Goal: Task Accomplishment & Management: Complete application form

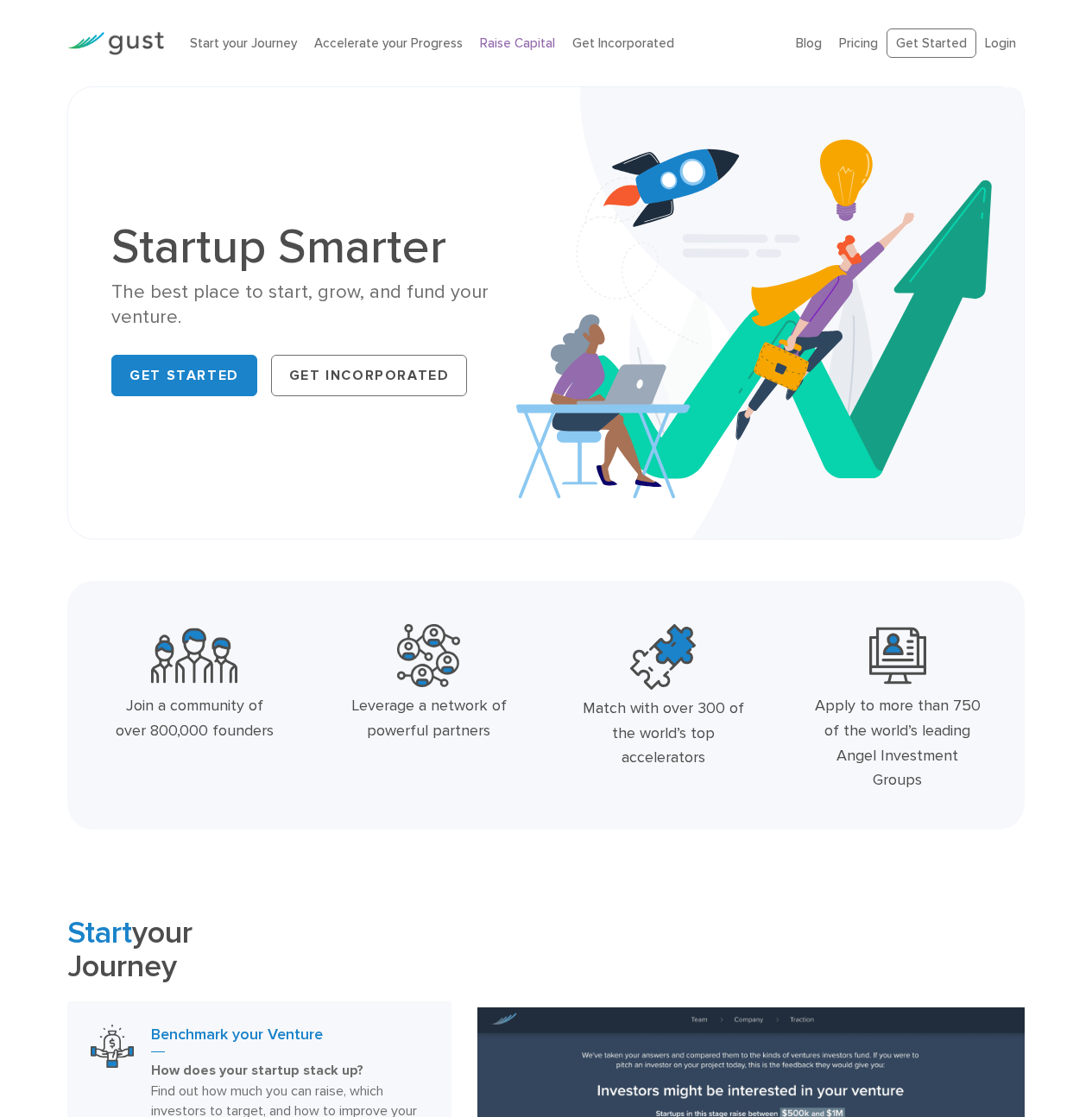
click at [510, 40] on link "Raise Capital" at bounding box center [517, 43] width 75 height 15
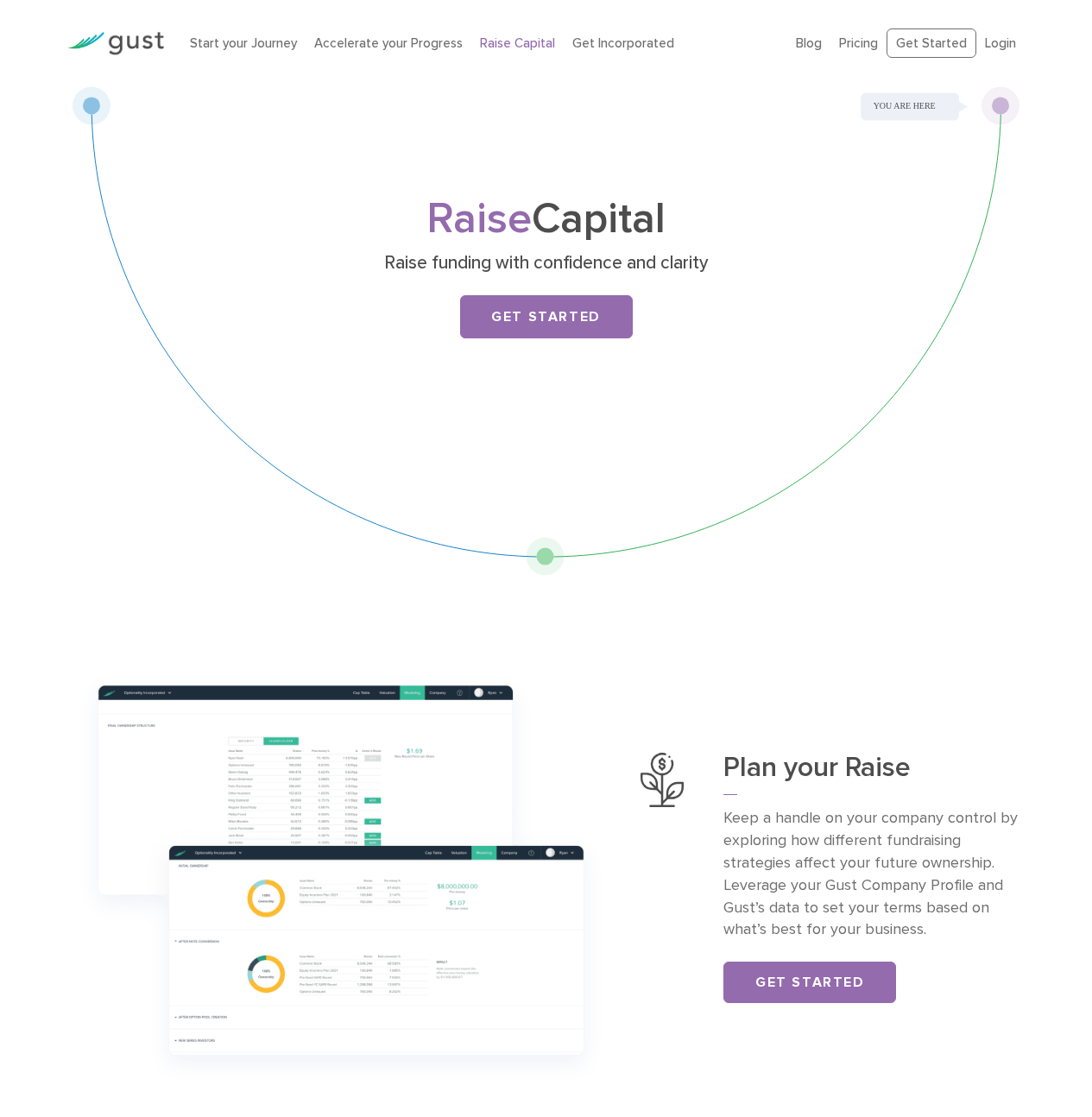
click at [526, 349] on div "Raise Capital Raise funding with confidence and clarity Get Started" at bounding box center [546, 293] width 682 height 189
click at [537, 327] on link "Get Started" at bounding box center [546, 316] width 172 height 43
